Goal: Information Seeking & Learning: Find specific fact

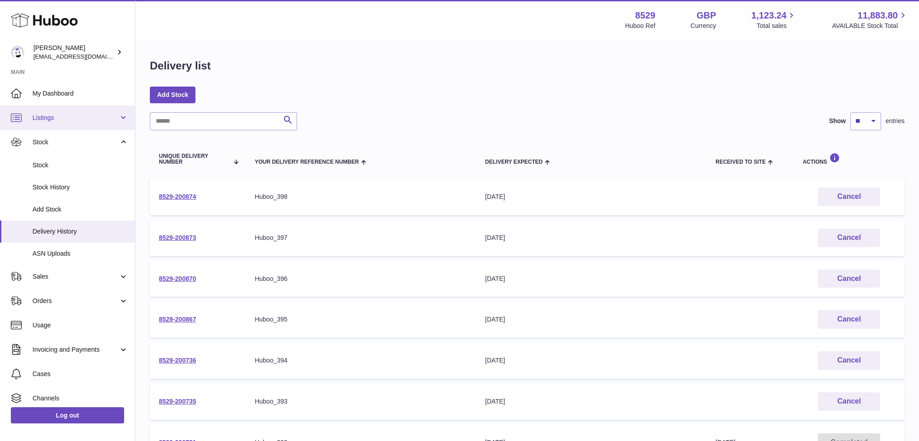
click at [62, 115] on span "Listings" at bounding box center [75, 118] width 86 height 9
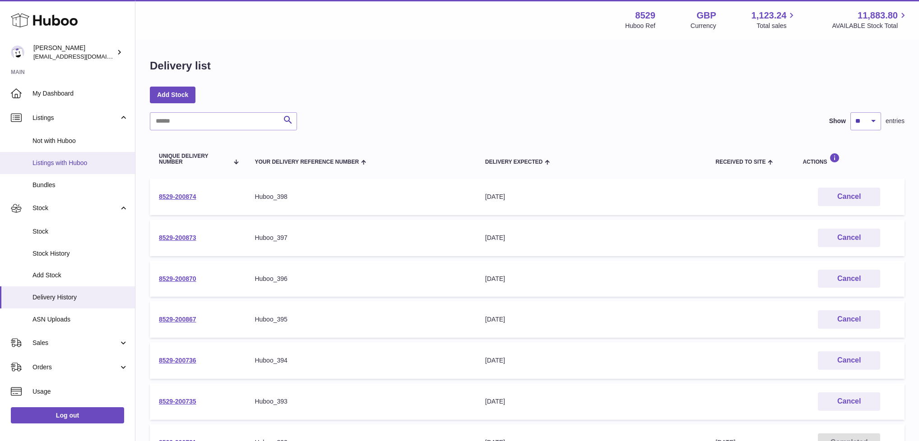
click at [62, 162] on span "Listings with Huboo" at bounding box center [80, 163] width 96 height 9
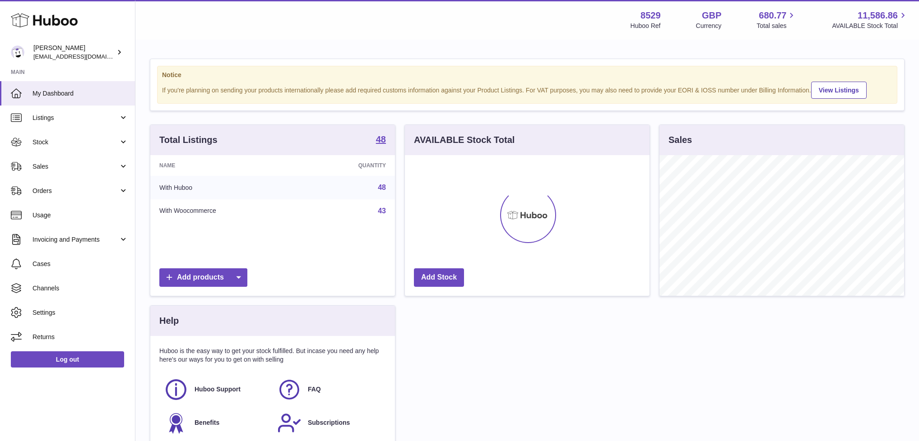
scroll to position [141, 245]
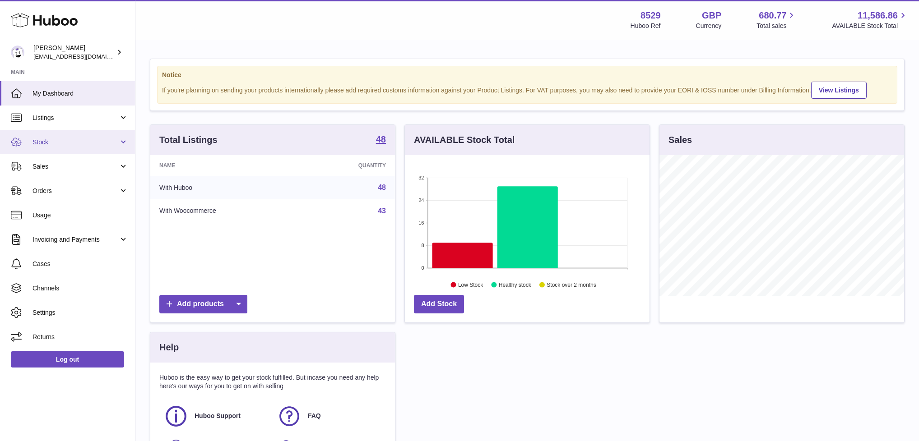
click at [61, 146] on link "Stock" at bounding box center [67, 142] width 135 height 24
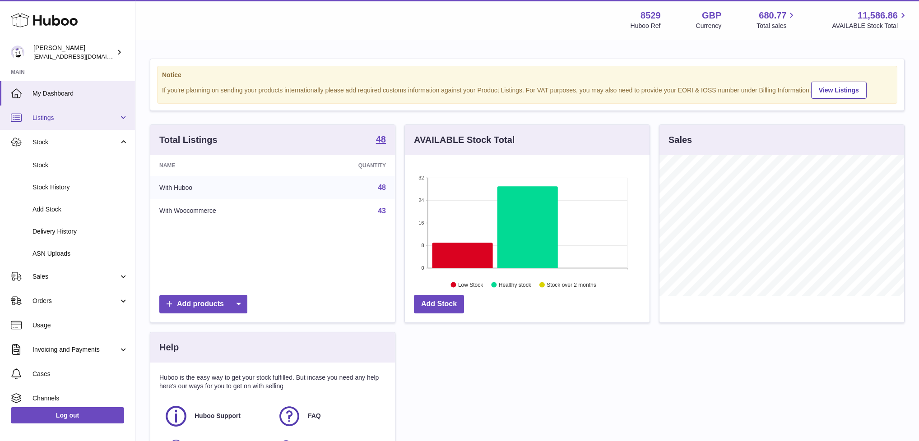
click at [67, 114] on span "Listings" at bounding box center [75, 118] width 86 height 9
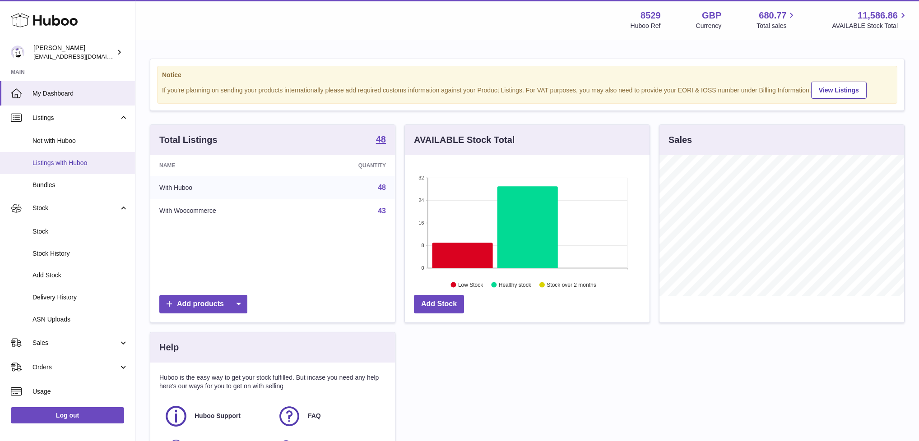
click at [65, 159] on span "Listings with Huboo" at bounding box center [80, 163] width 96 height 9
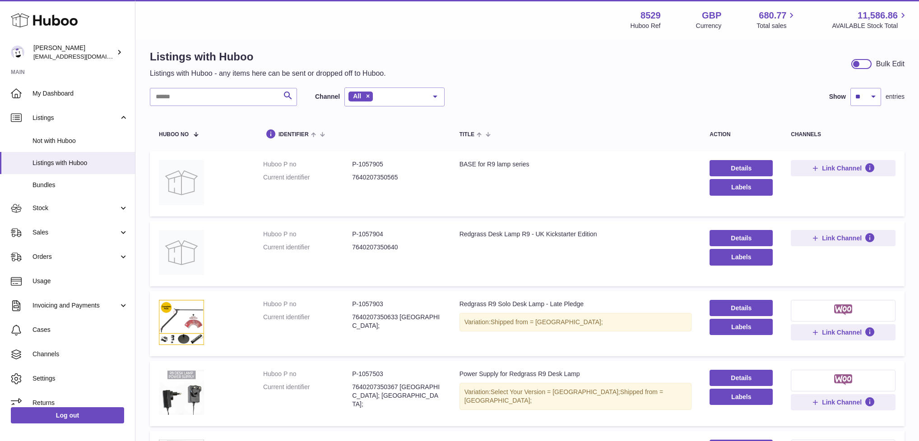
scroll to position [38, 0]
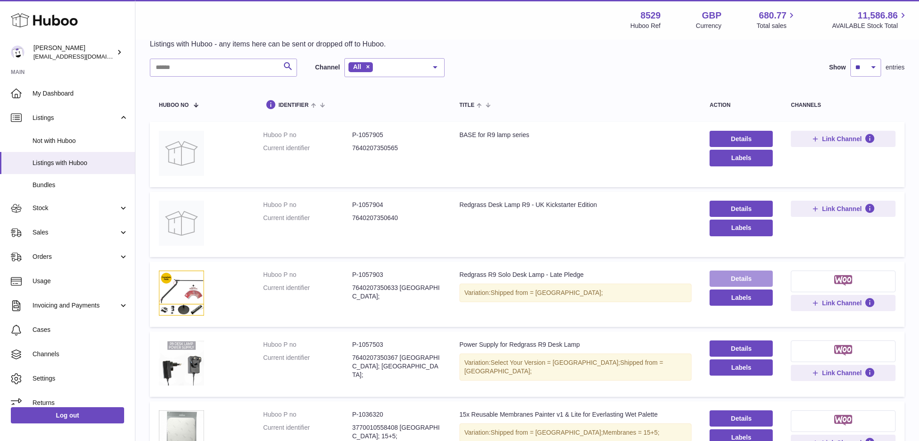
click at [761, 279] on link "Details" at bounding box center [741, 279] width 63 height 16
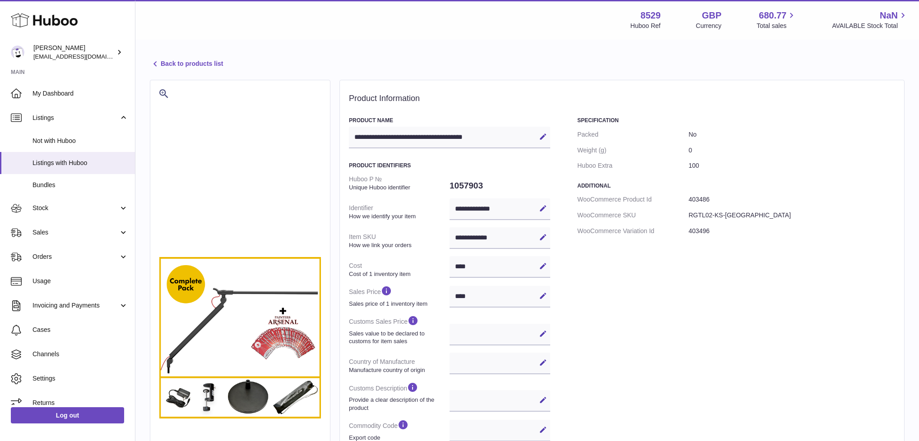
select select
select select "***"
click at [693, 143] on dd "0" at bounding box center [791, 151] width 207 height 16
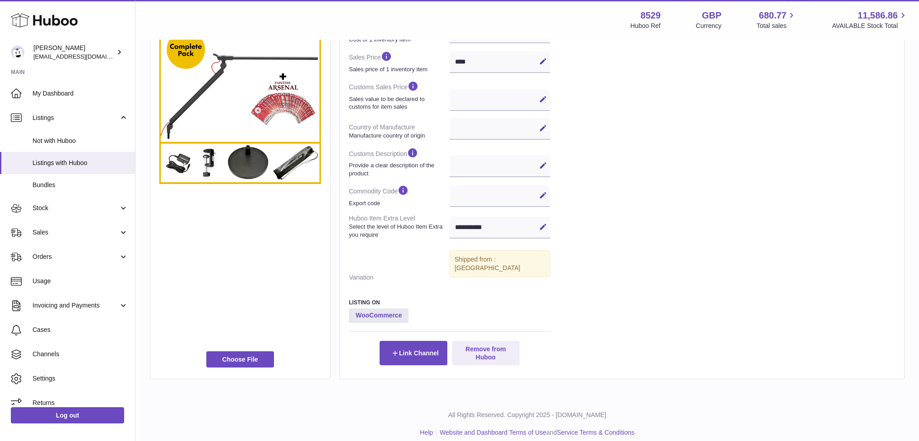
scroll to position [39, 0]
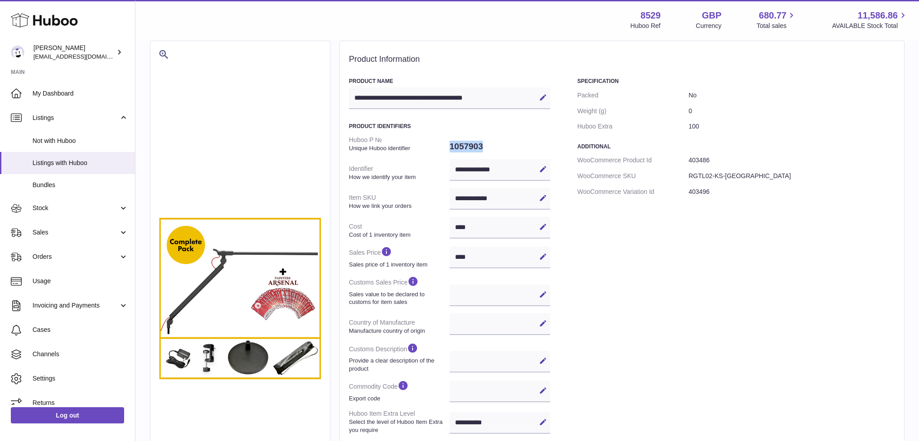
drag, startPoint x: 483, startPoint y: 148, endPoint x: 451, endPoint y: 144, distance: 31.8
click at [451, 144] on dd "1057903" at bounding box center [500, 146] width 101 height 19
copy dd "1057903"
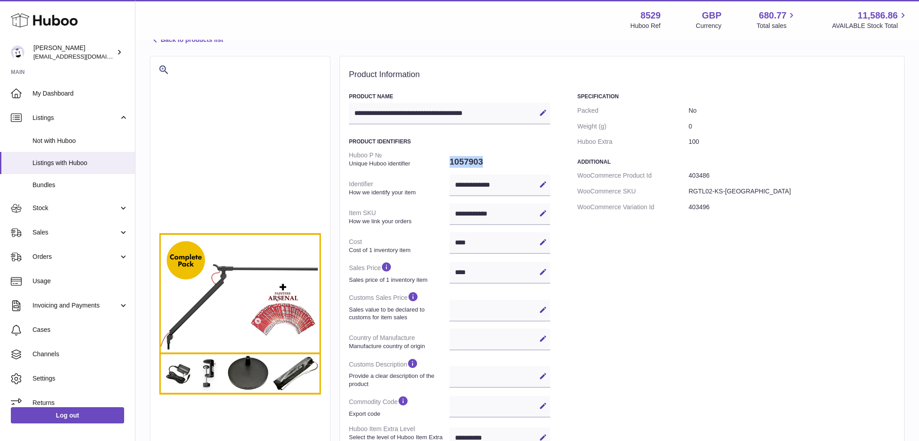
scroll to position [0, 0]
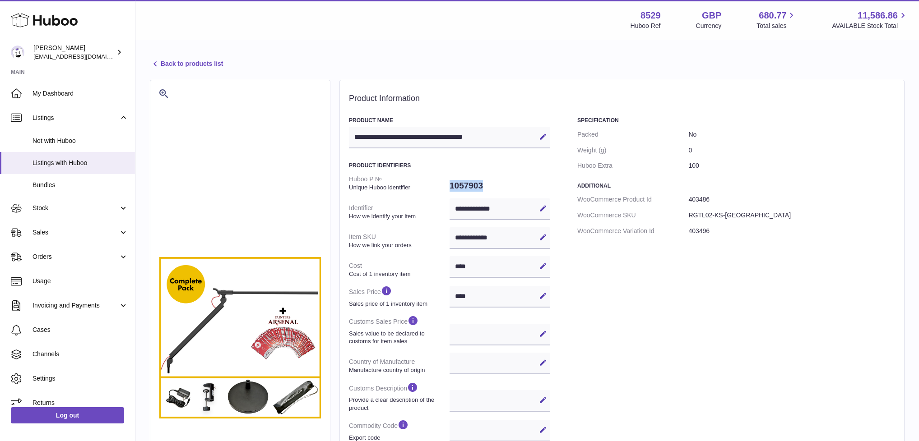
click at [194, 66] on link "Back to products list" at bounding box center [186, 64] width 73 height 11
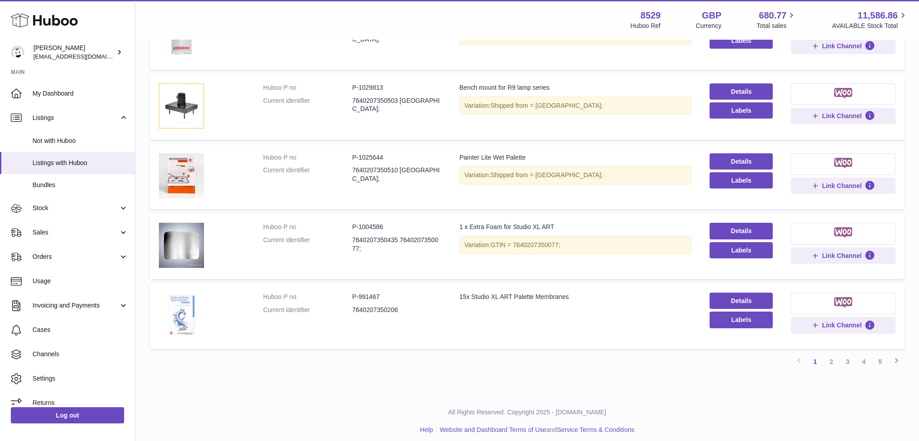
scroll to position [512, 0]
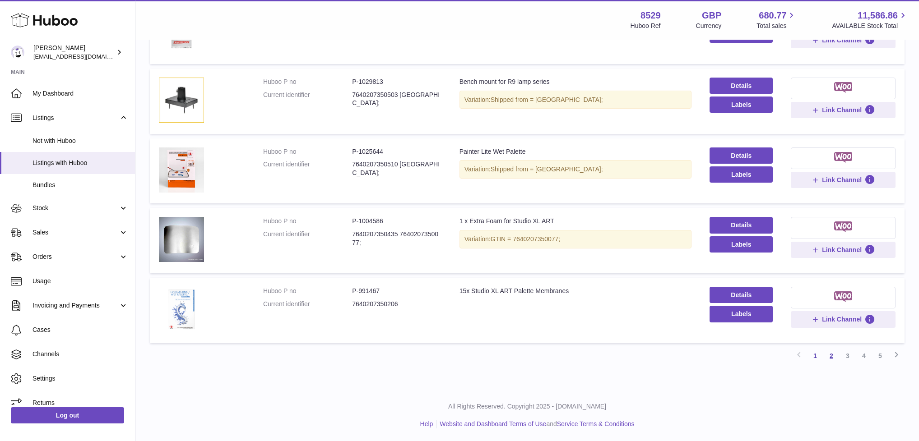
click at [836, 352] on link "2" at bounding box center [831, 356] width 16 height 16
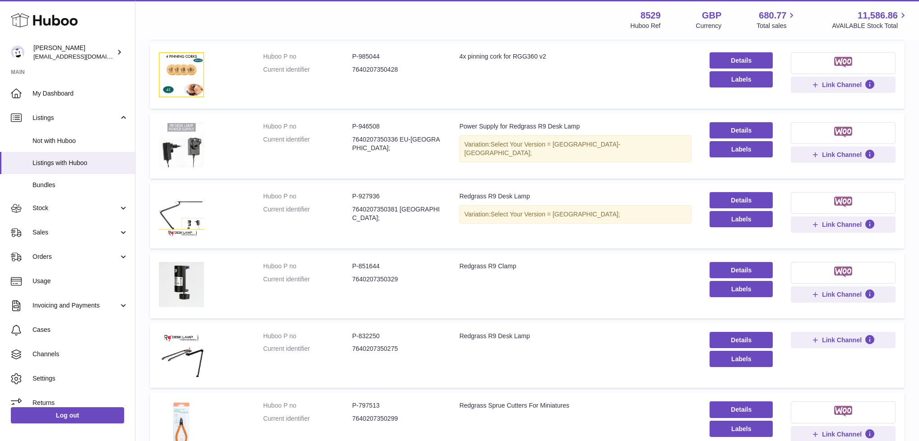
scroll to position [331, 0]
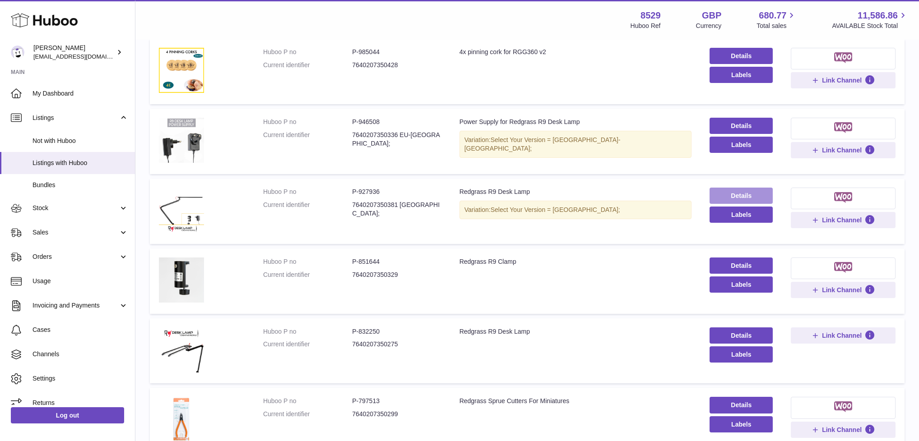
click at [732, 198] on link "Details" at bounding box center [741, 196] width 63 height 16
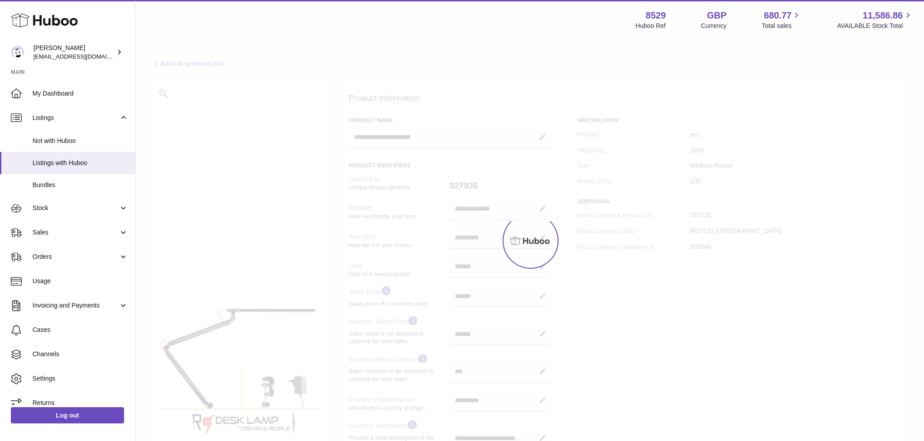
select select "**"
select select "***"
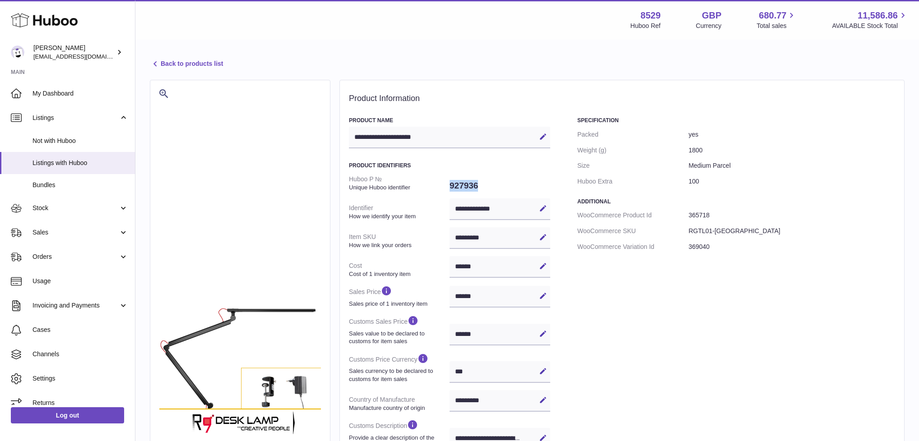
drag, startPoint x: 478, startPoint y: 184, endPoint x: 448, endPoint y: 185, distance: 30.3
click at [448, 185] on dl "**********" at bounding box center [449, 365] width 201 height 387
copy dl "927936"
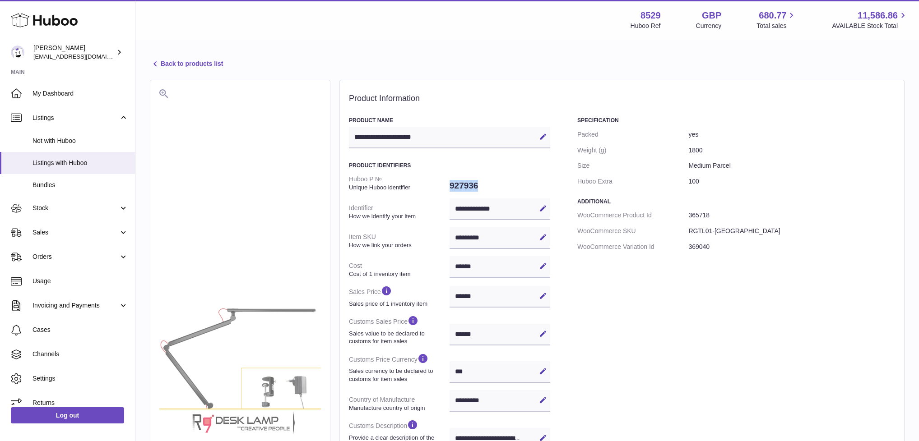
scroll to position [4, 0]
